Goal: Navigation & Orientation: Find specific page/section

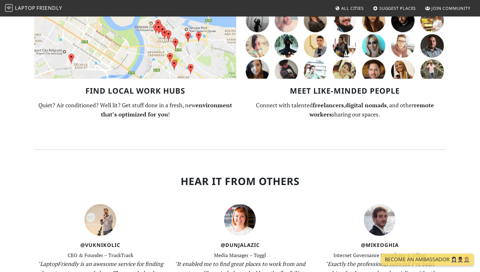
scroll to position [922, 0]
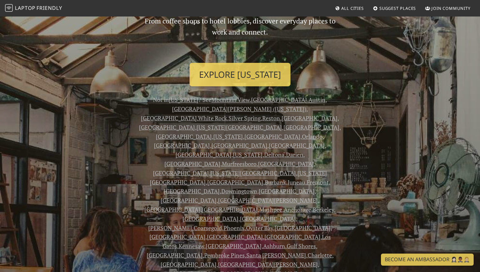
scroll to position [0, 0]
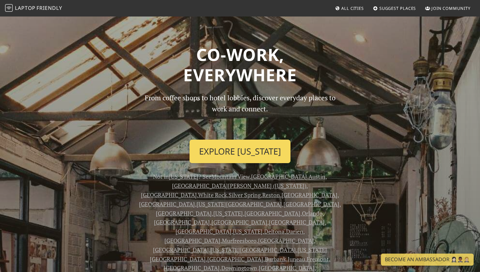
click at [268, 152] on link "Explore New York" at bounding box center [240, 152] width 101 height 24
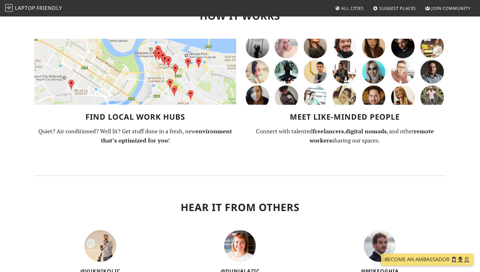
scroll to position [922, 0]
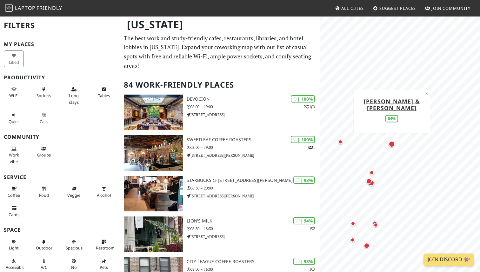
click at [392, 146] on div "Map marker" at bounding box center [392, 144] width 6 height 6
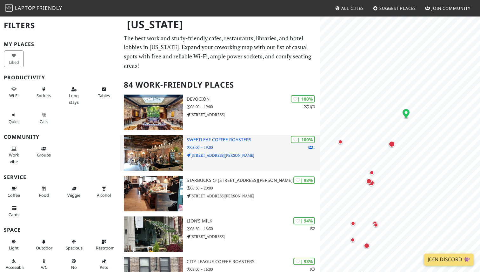
click at [282, 145] on p "08:00 – 19:00" at bounding box center [253, 148] width 133 height 6
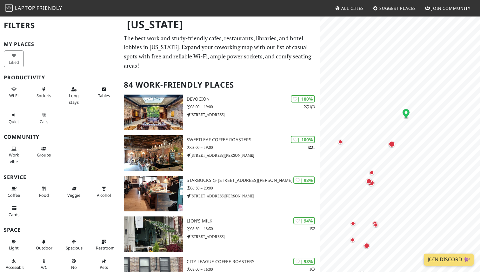
click at [441, 11] on link "Join Community" at bounding box center [448, 8] width 51 height 11
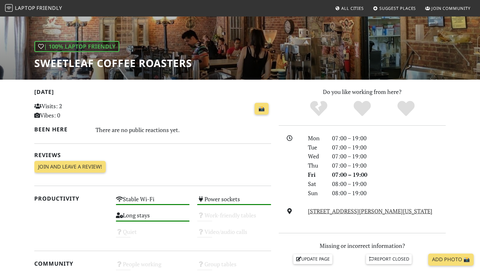
scroll to position [69, 0]
